Goal: Task Accomplishment & Management: Complete application form

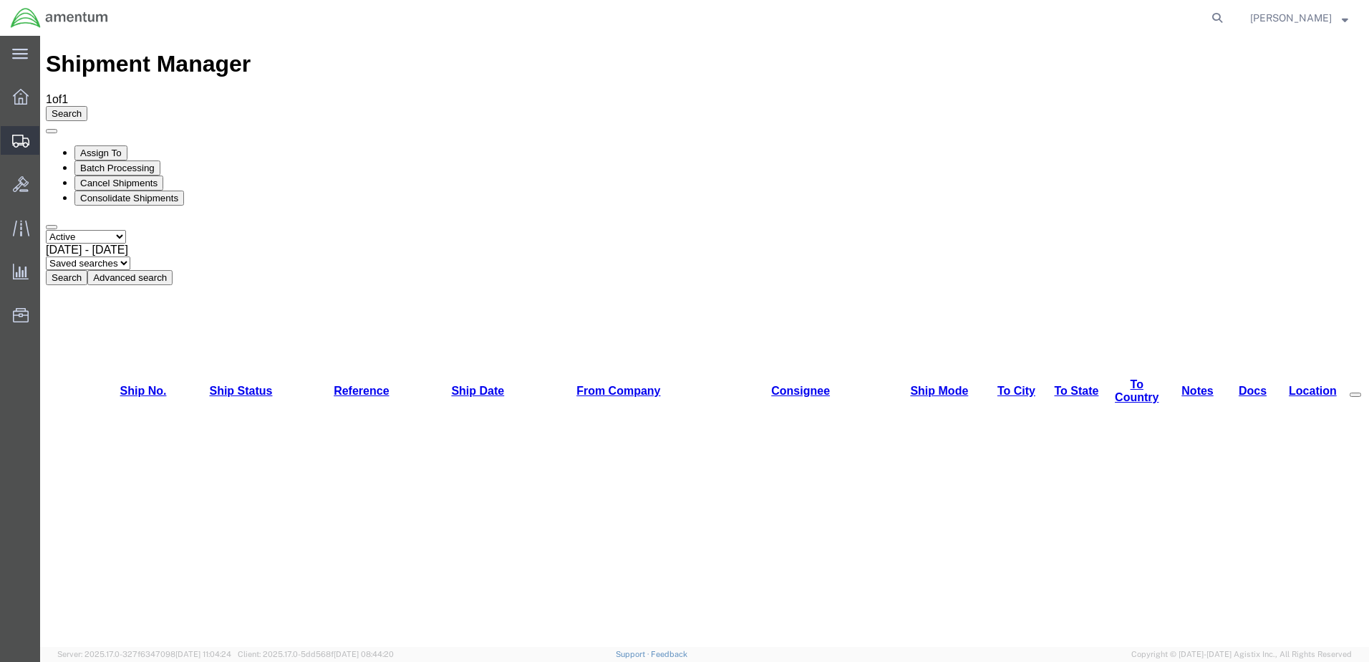
click at [0, 0] on span "Create from Template" at bounding box center [0, 0] width 0 height 0
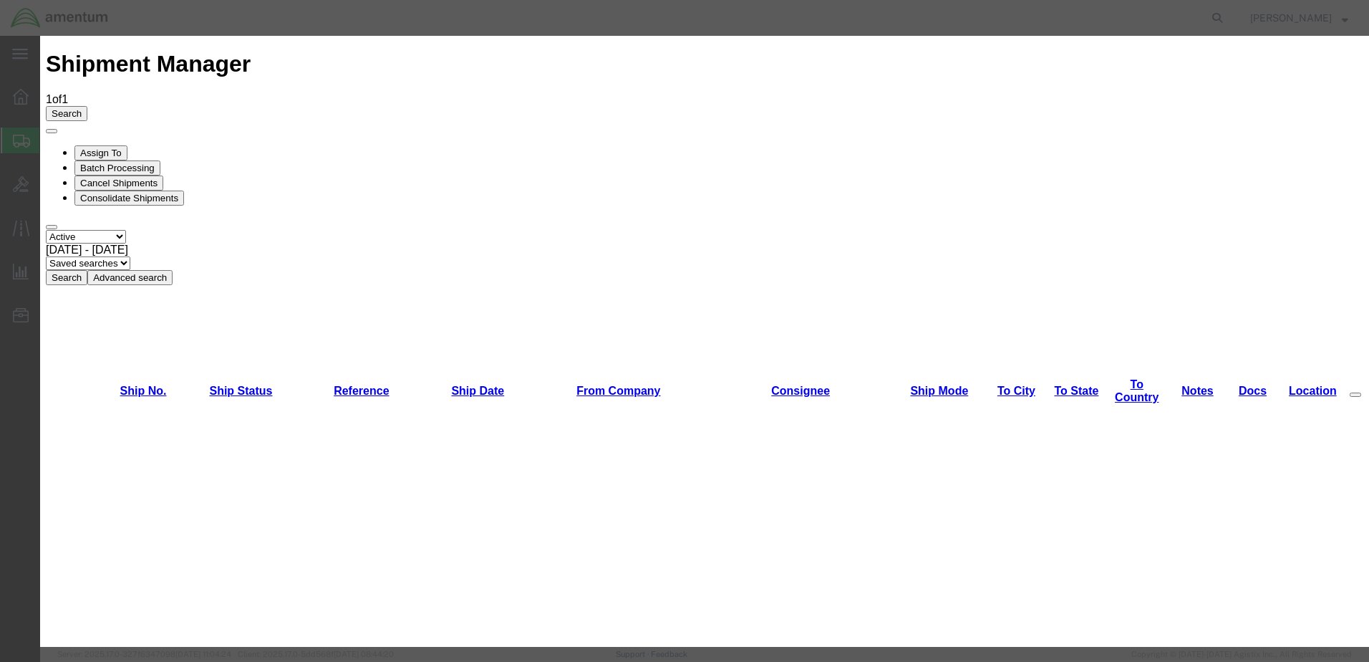
scroll to position [143, 0]
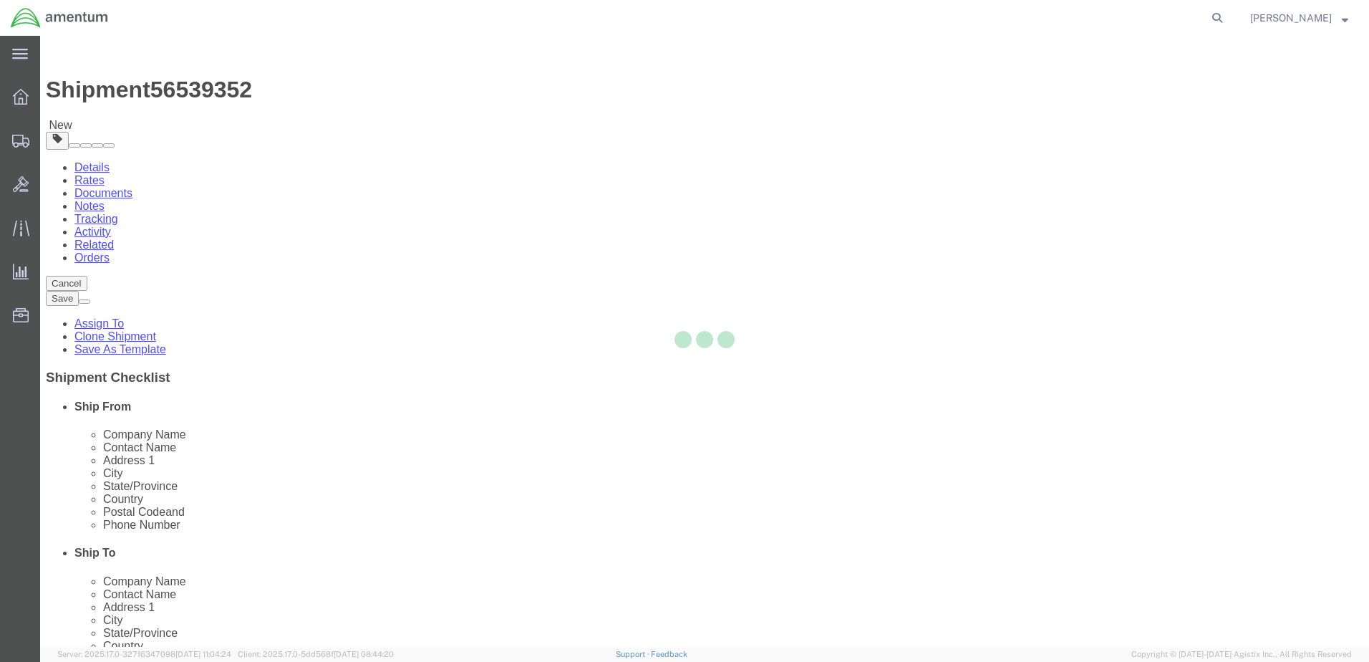
select select "49949"
select select
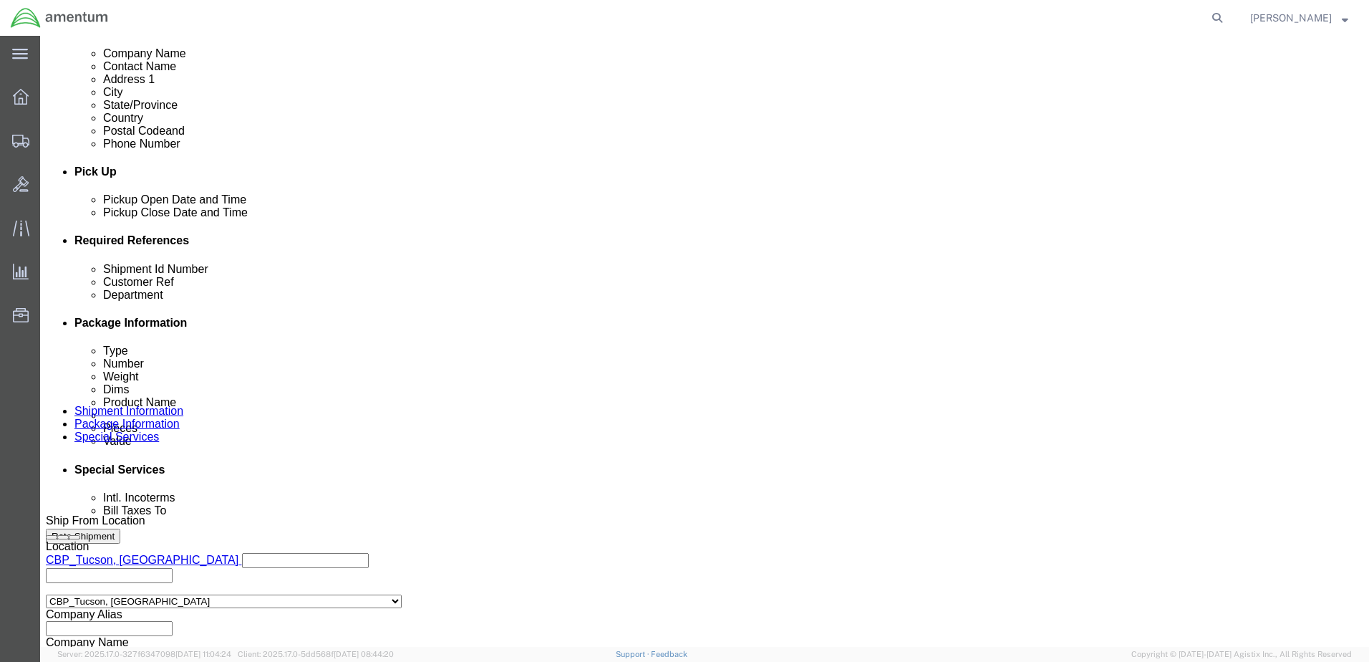
scroll to position [573, 0]
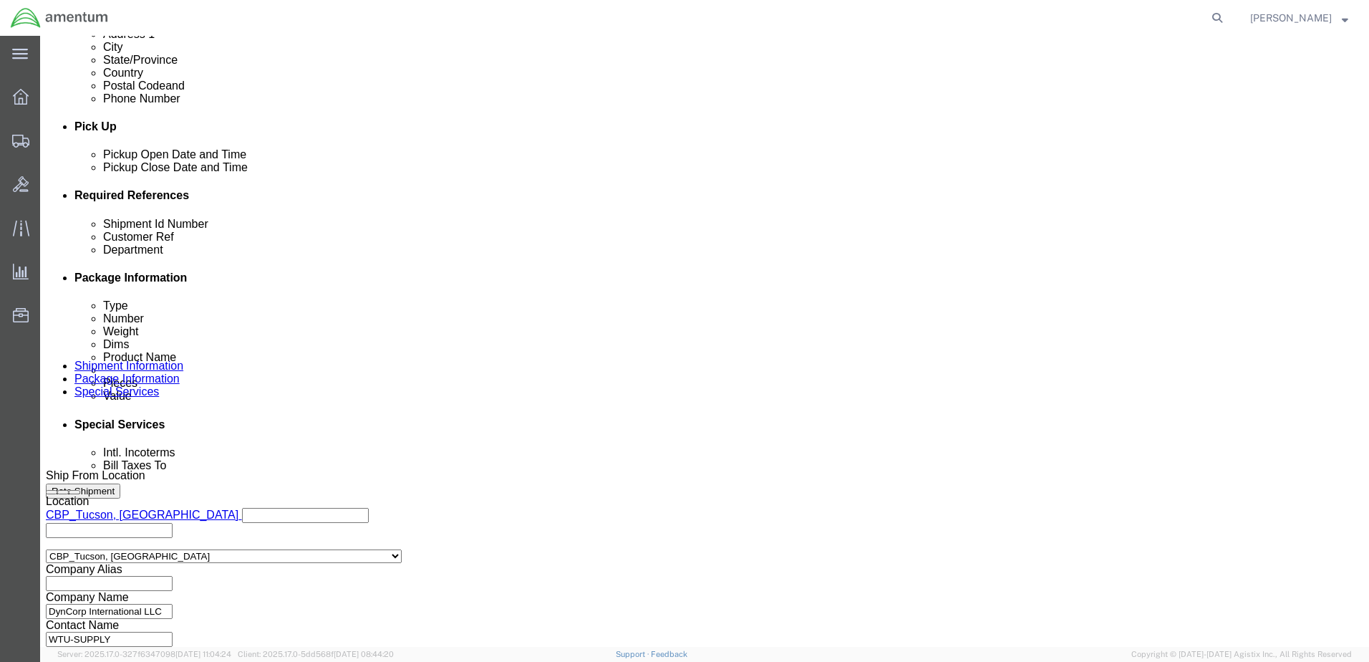
click div "[DATE] 10:56 AM"
type input "11:56 AM"
drag, startPoint x: 207, startPoint y: 433, endPoint x: 564, endPoint y: 367, distance: 363.4
click button "Apply"
click div
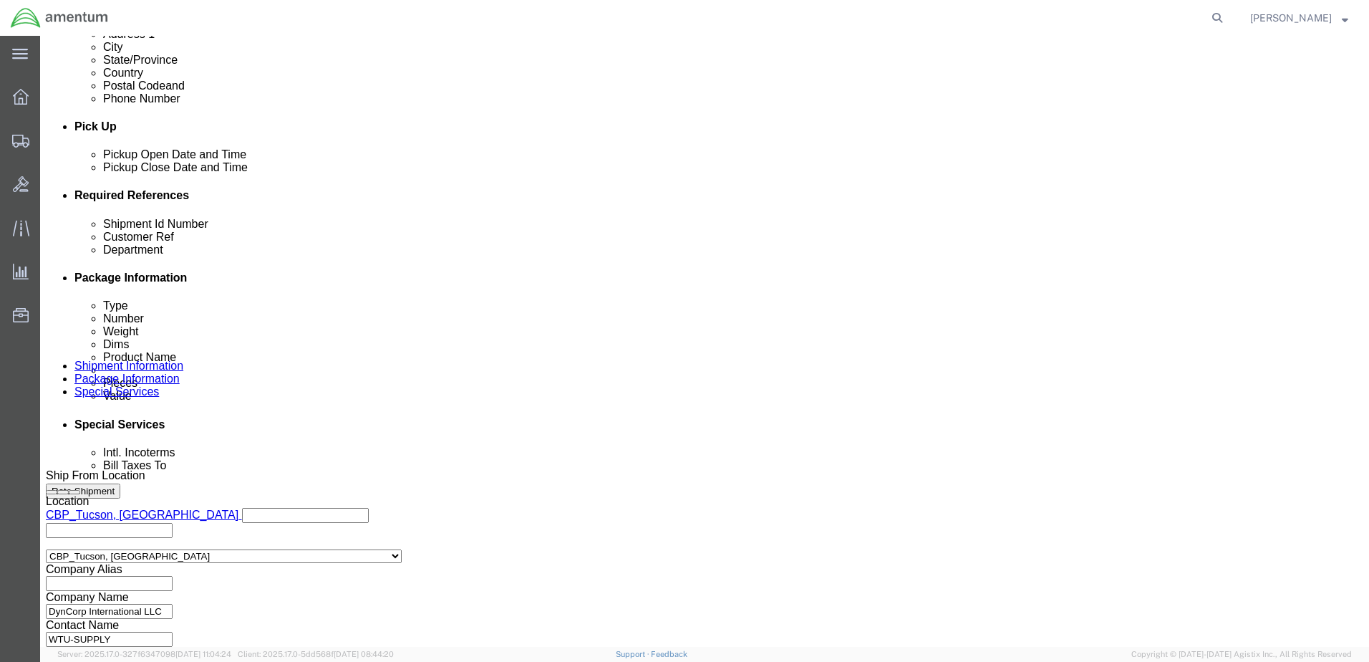
drag, startPoint x: 717, startPoint y: 429, endPoint x: 508, endPoint y: 338, distance: 228.0
click div "Open Time 5:30 PM [DATE] 5:30 PM - [DATE] 5:30 PM Cancel Apply"
click button "Apply"
drag, startPoint x: 284, startPoint y: 309, endPoint x: -43, endPoint y: 292, distance: 326.9
click html "Shipment 56539352 New Details Rates Documents Notes Tracking Activity Related O…"
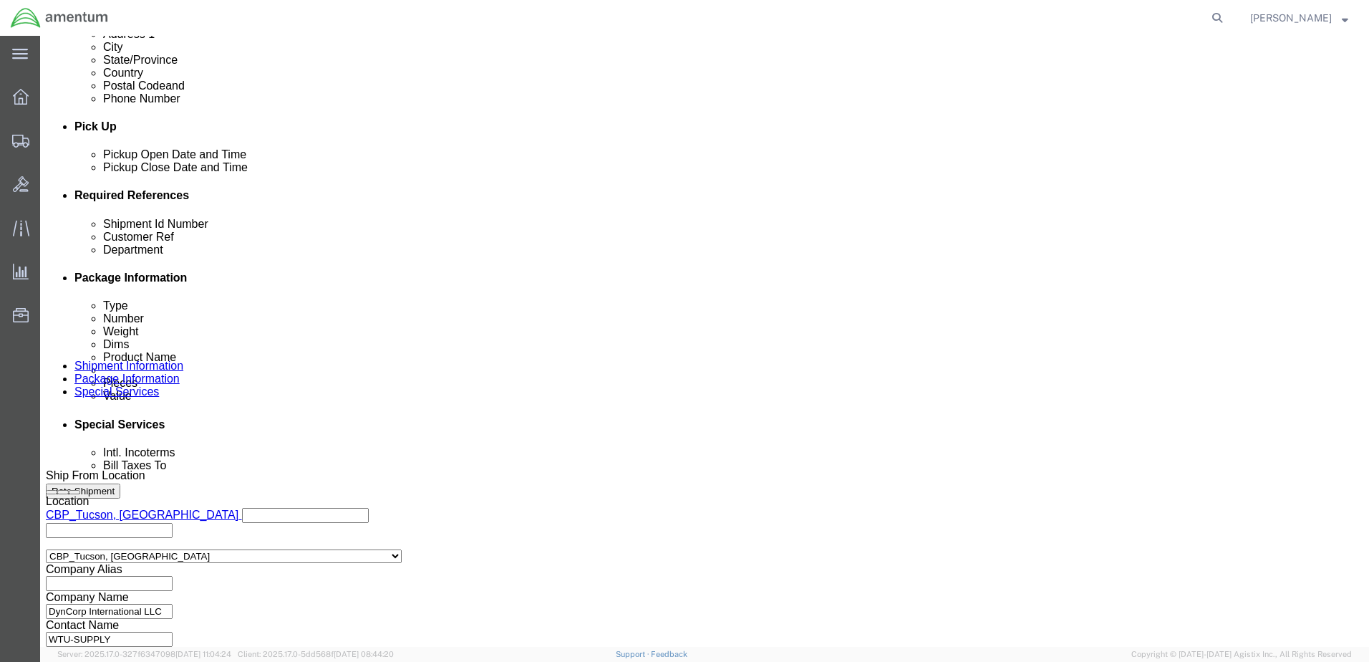
type input "T"
click input "WASHERS FOR YOKES / FR [GEOGRAPHIC_DATA]-CBP"
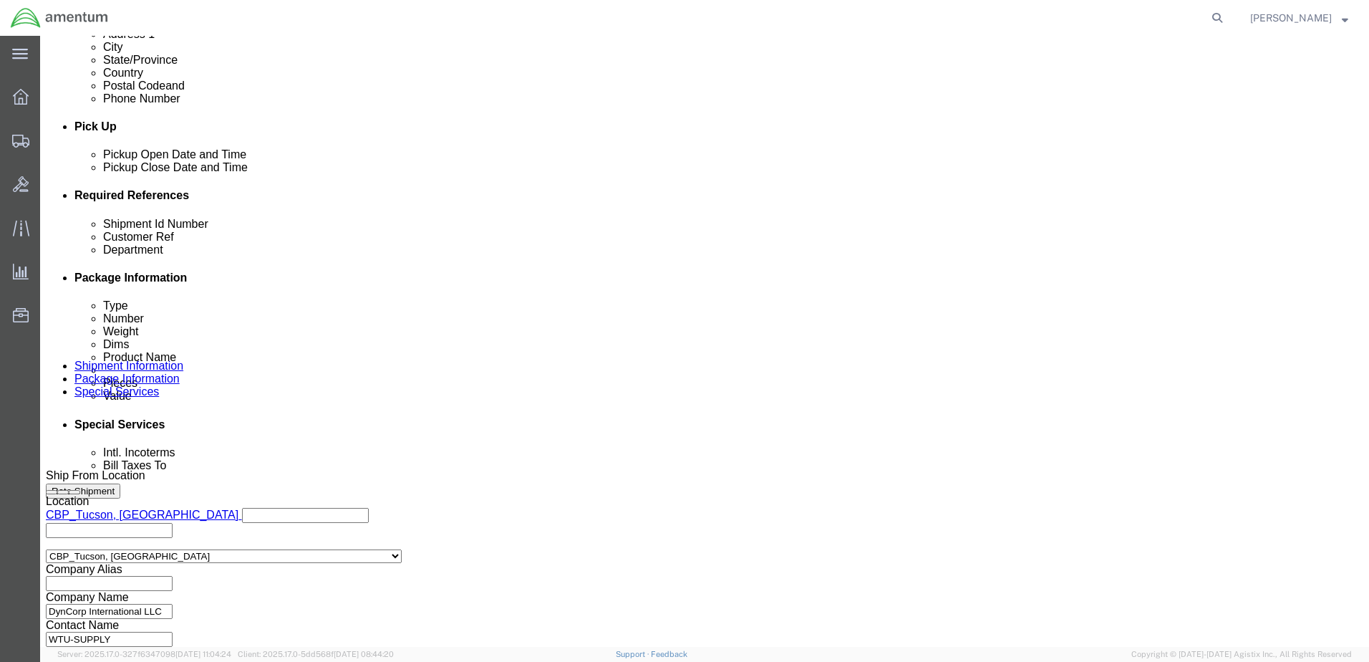
type input "WASHERS FOR YOKES / FR [GEOGRAPHIC_DATA]-CBP"
click input "text"
paste input "WASHERS FOR YOKES / FR [GEOGRAPHIC_DATA]-CBP"
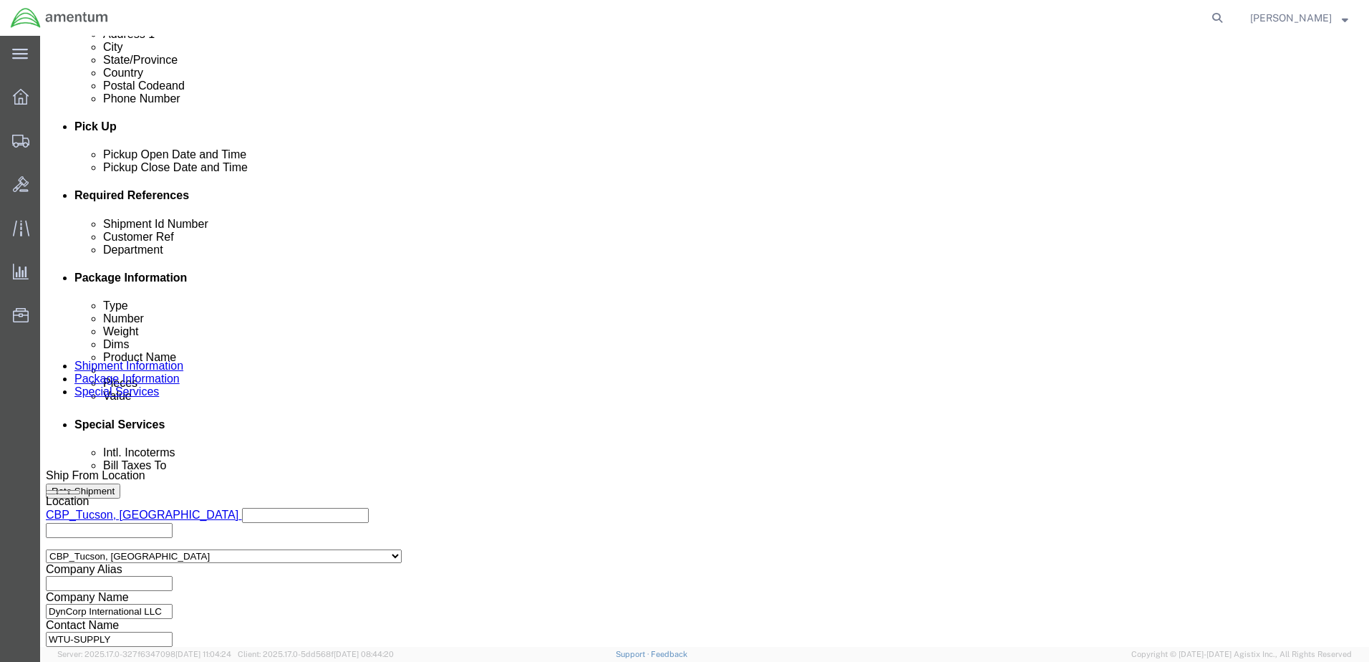
type input "WASHERS FOR YOKES / FR [GEOGRAPHIC_DATA]-CBP"
click input "6118.02.03.2219.xxx.xxxx"
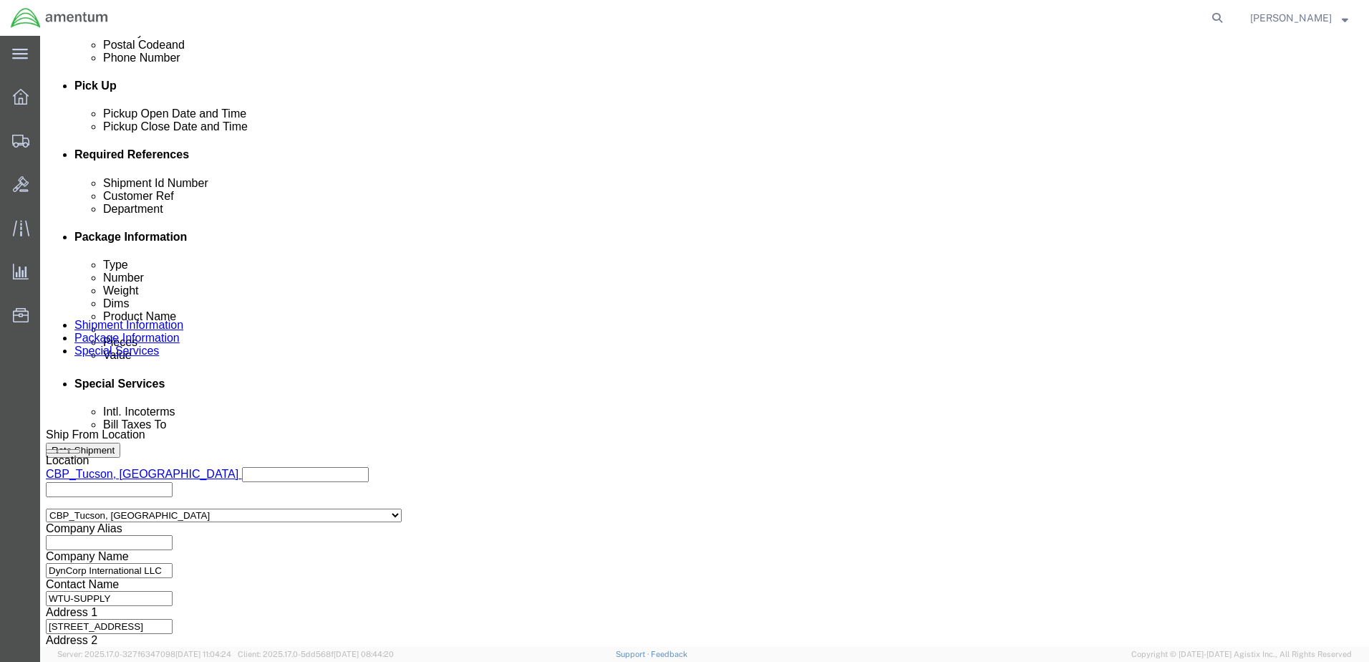
scroll to position [646, 0]
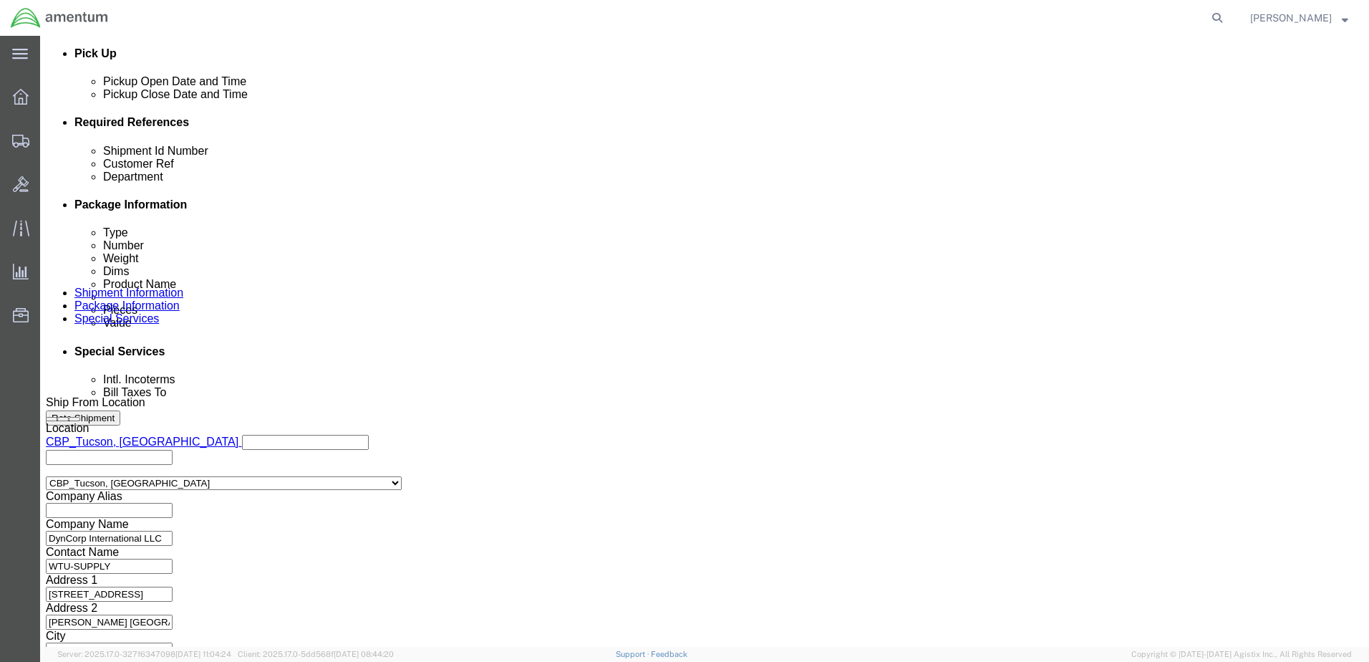
type input "6118.02.03.2219.WTU.0000"
click button "Continue"
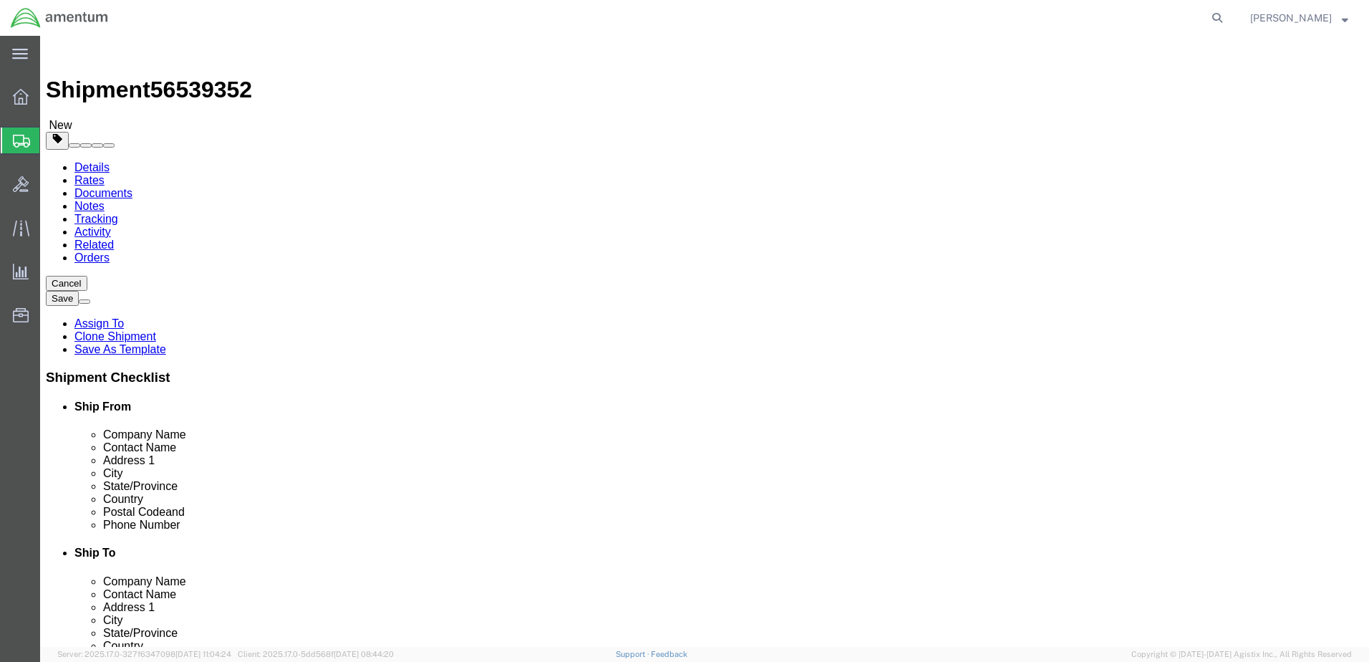
drag, startPoint x: 198, startPoint y: 306, endPoint x: -18, endPoint y: 298, distance: 216.4
click html "Shipment 56539352 New Details Rates Documents Notes Tracking Activity Related O…"
type input "8"
type input "3"
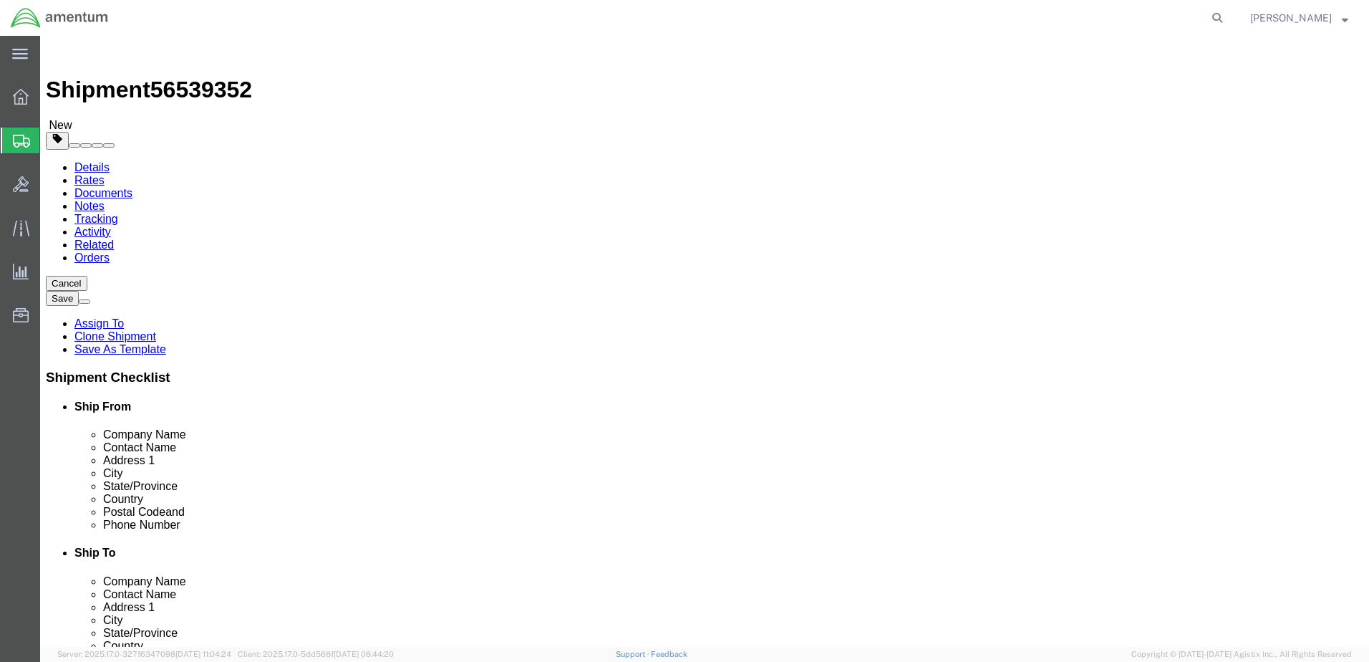
type input "1.00"
click dd "200.00 USD"
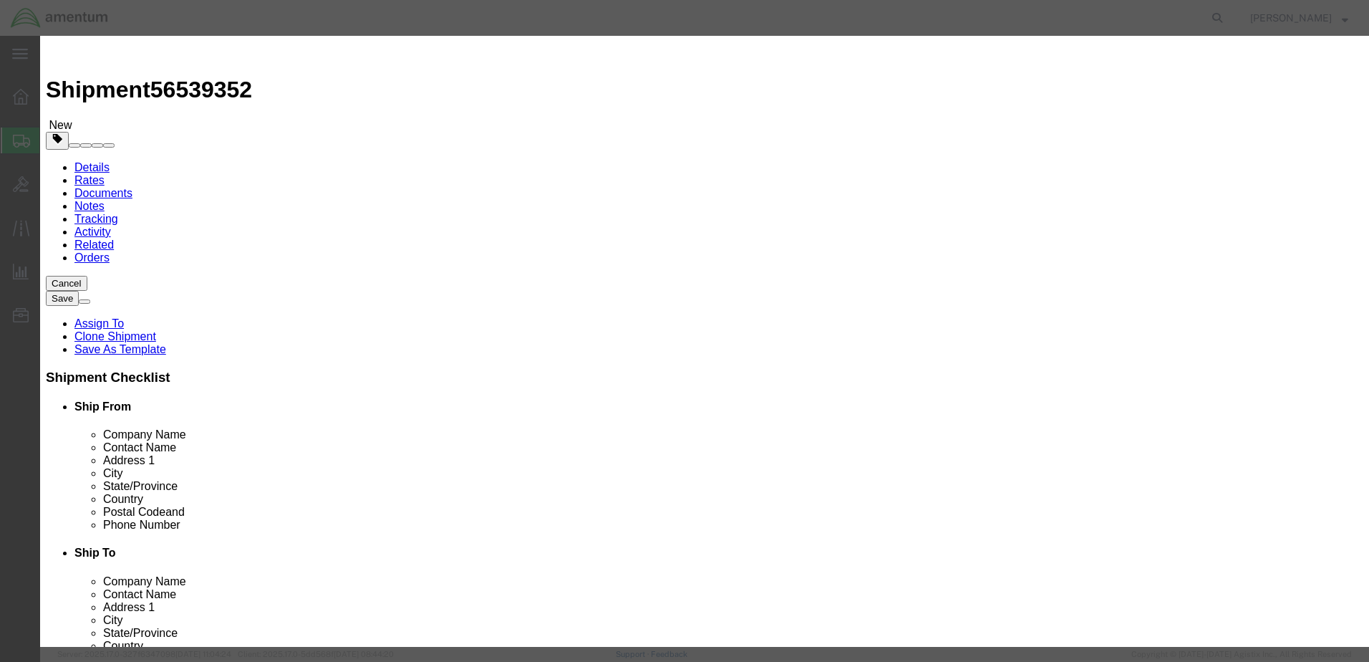
drag, startPoint x: 279, startPoint y: 110, endPoint x: 58, endPoint y: 105, distance: 221.3
click div "Edit content Commodity library Product Name aircraft part - widget Pieces 1.00 …"
paste input "WASHERS FOR YOKES / FR [GEOGRAPHIC_DATA]-CBP"
type input "WASHERS FOR YOKES / FR [GEOGRAPHIC_DATA]-CBP"
type input "2.0"
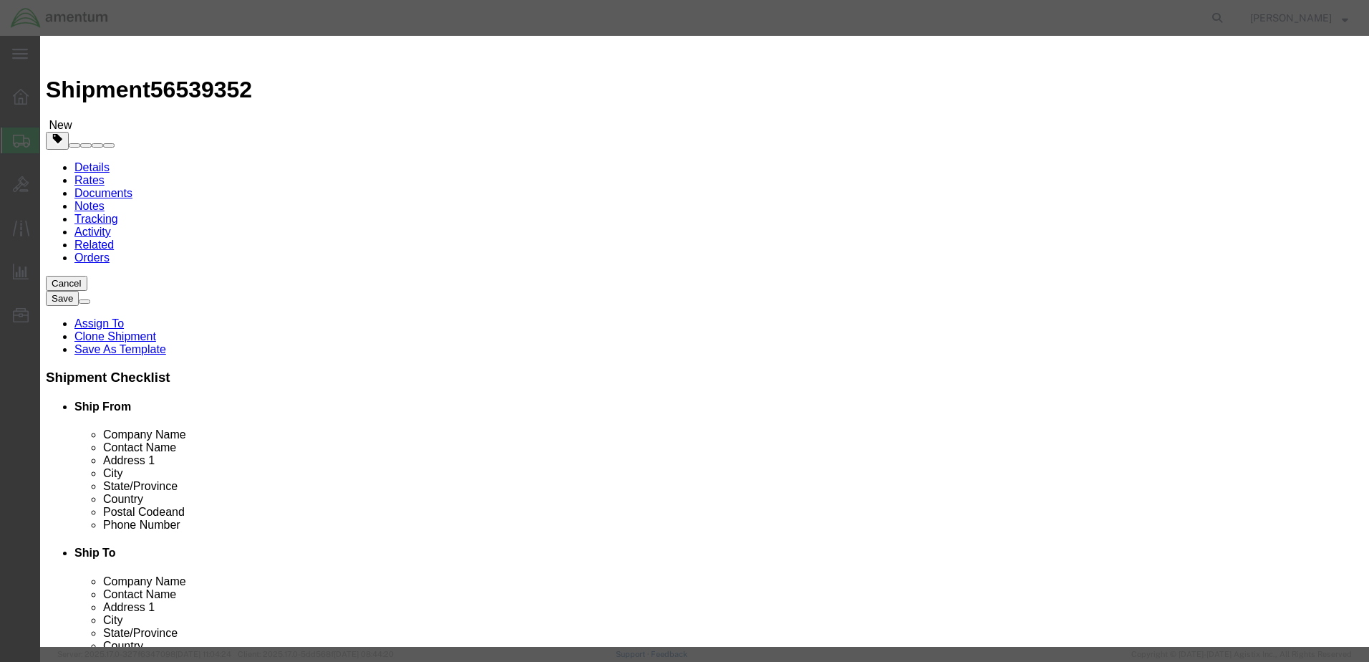
type input "400"
click select "Select 50 55 60 65 70 85 92.5 100 125 175 250 300 400"
select select "100"
click select "Select 50 55 60 65 70 85 92.5 100 125 175 250 300 400"
click button "Save & Close"
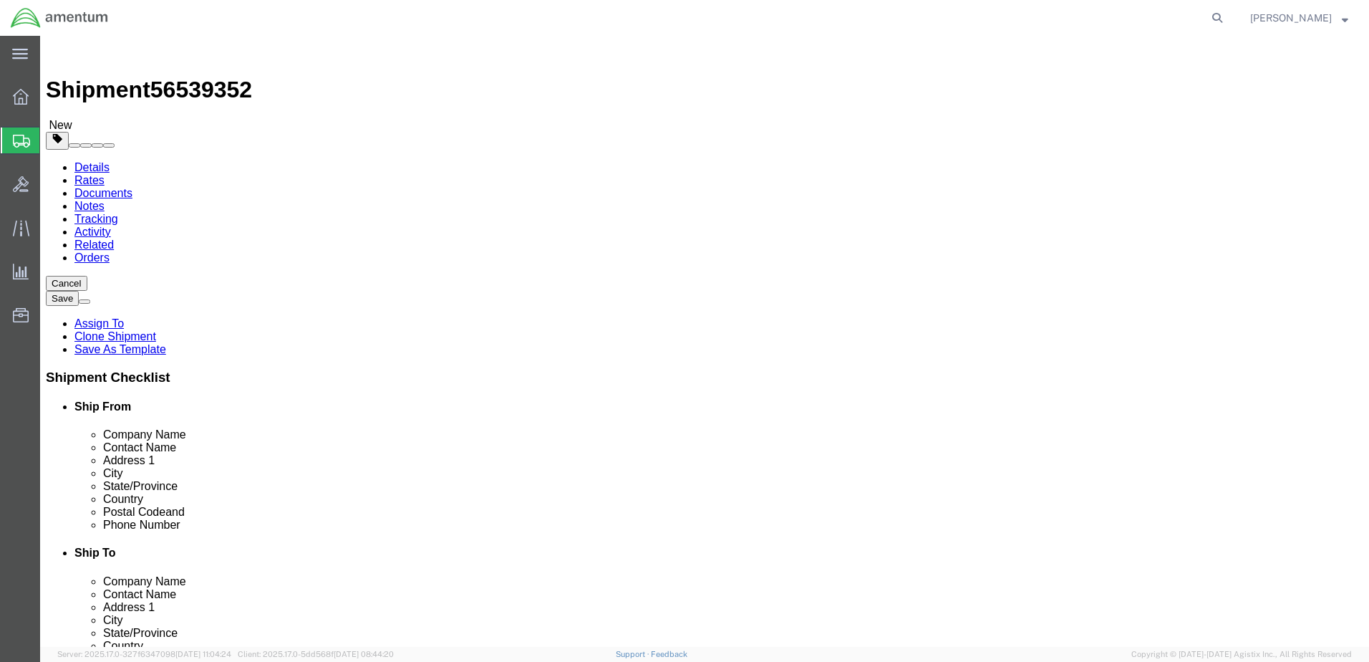
click icon
drag, startPoint x: 861, startPoint y: 299, endPoint x: 546, endPoint y: 289, distance: 315.9
click div "Contact Name ATTN: SFC [PERSON_NAME]"
click input "CA AVCRAD YOKES"
click input "CA AVCRAD (YOKES"
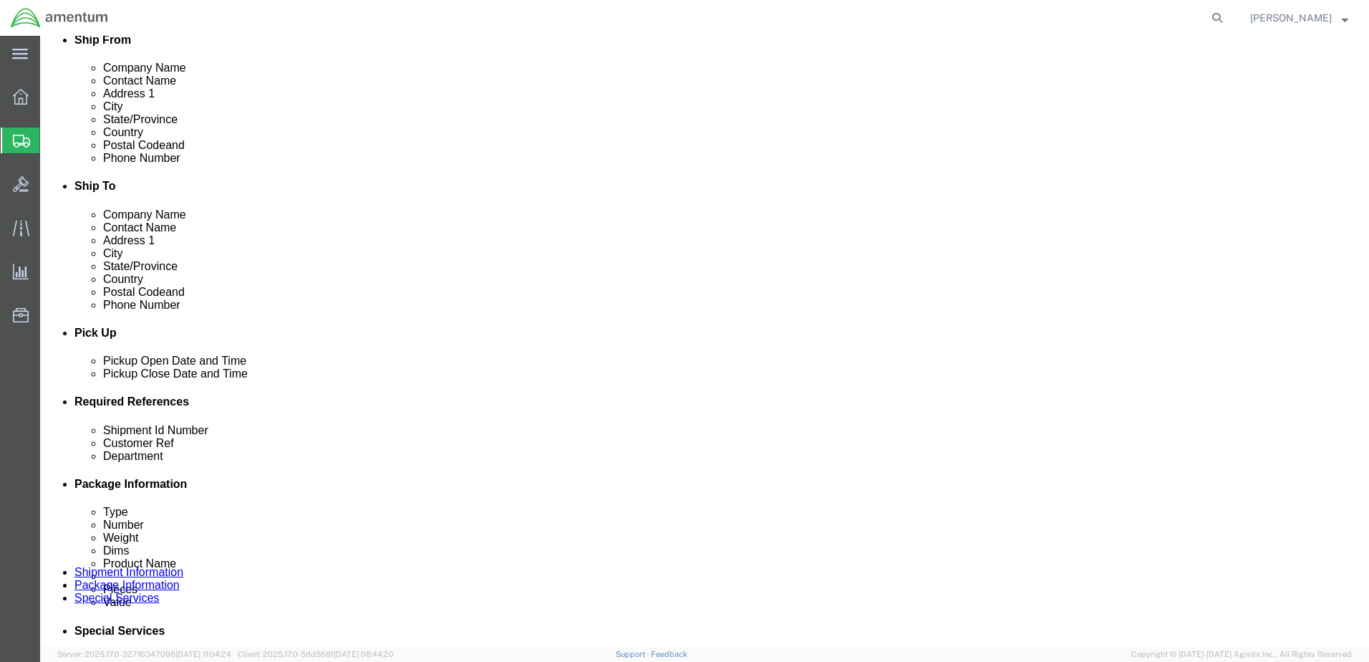
scroll to position [430, 0]
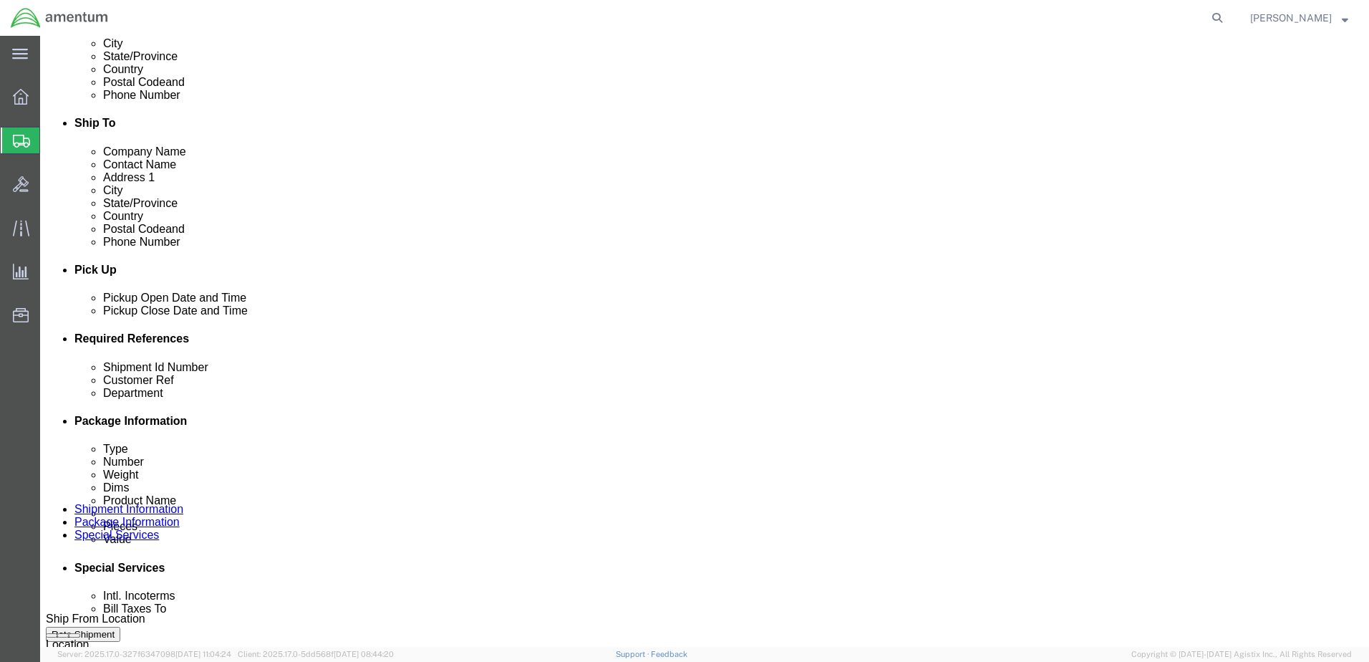
type input "CA AVCRAD (YOKE PARTS)"
click button "Rate Shipment"
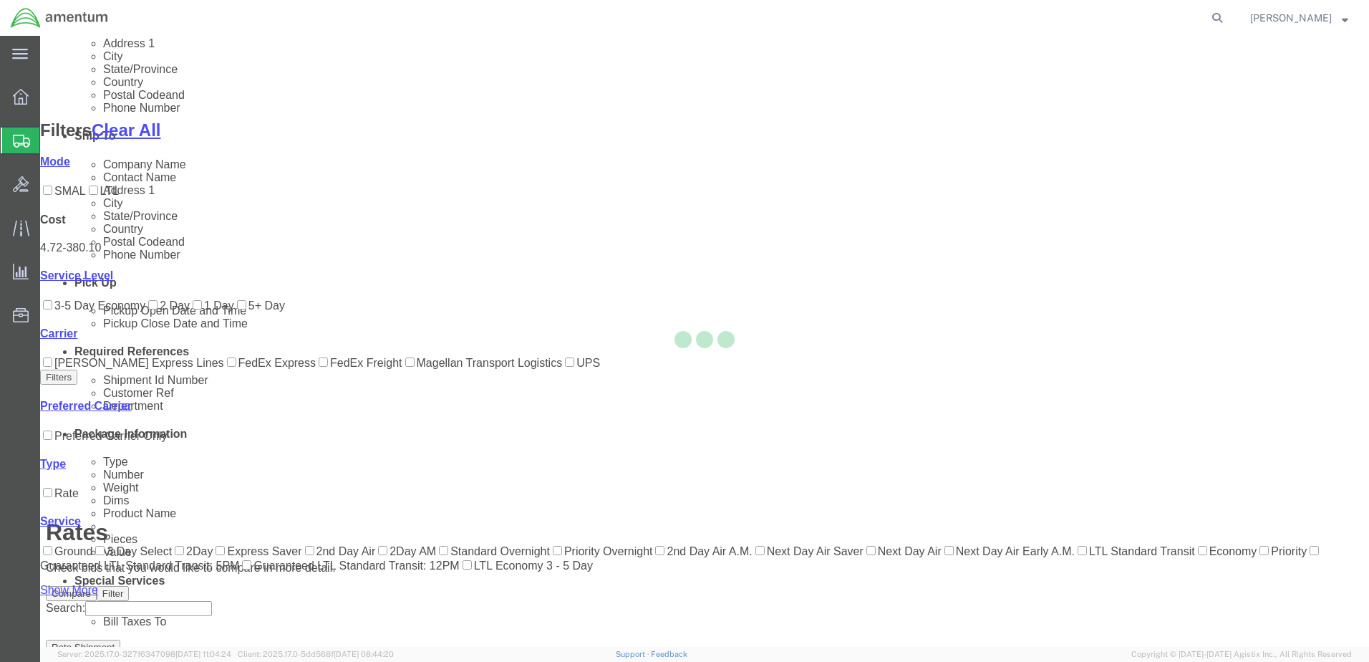
scroll to position [110, 0]
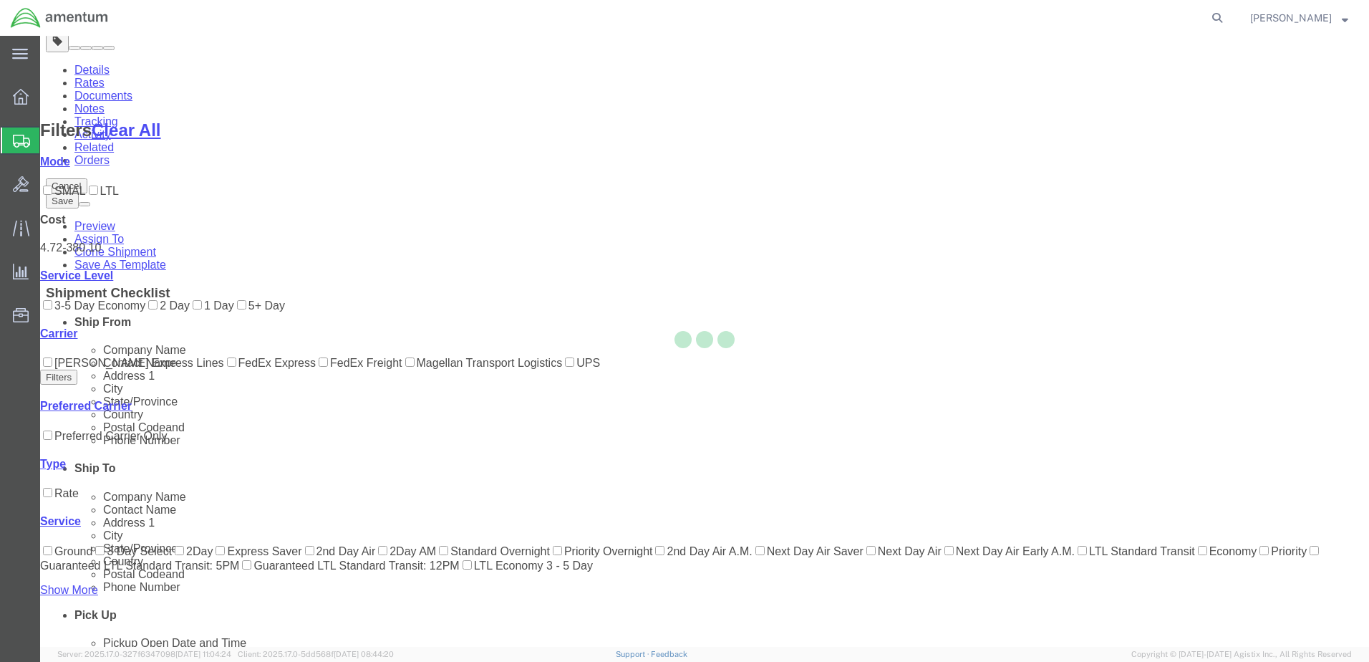
scroll to position [0, 0]
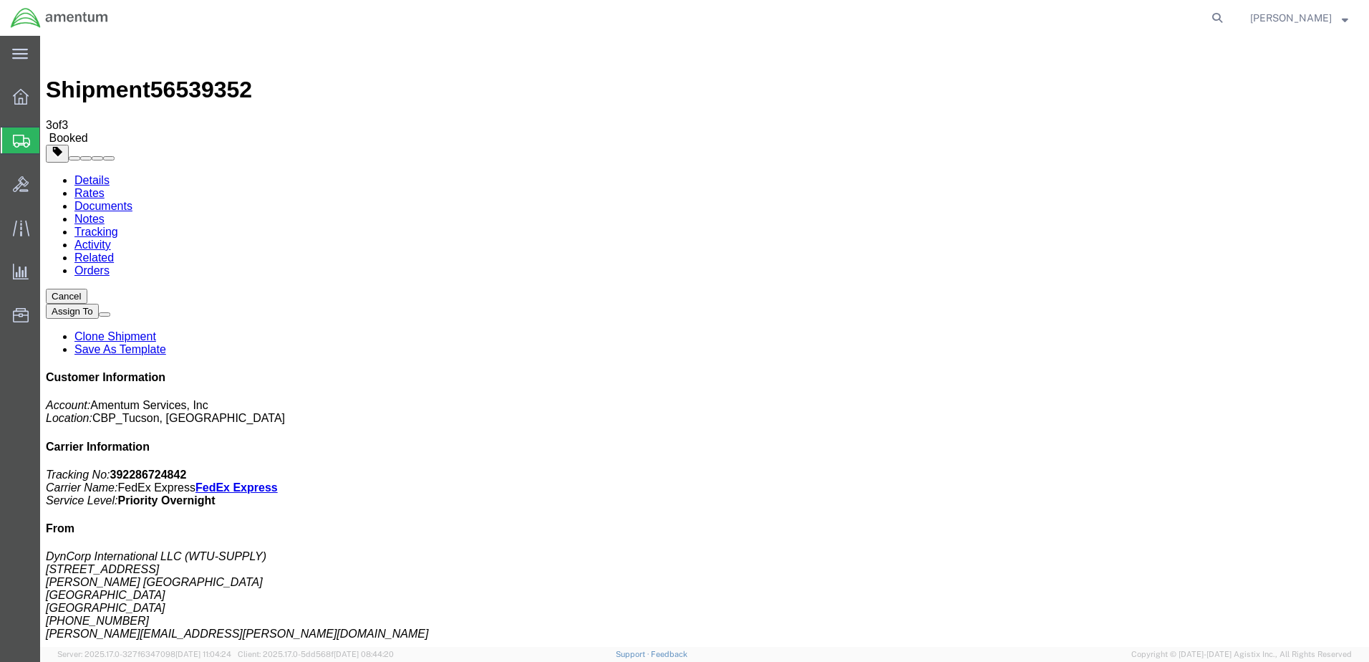
copy td "Tracking No.: 392286724842"
